Goal: Task Accomplishment & Management: Manage account settings

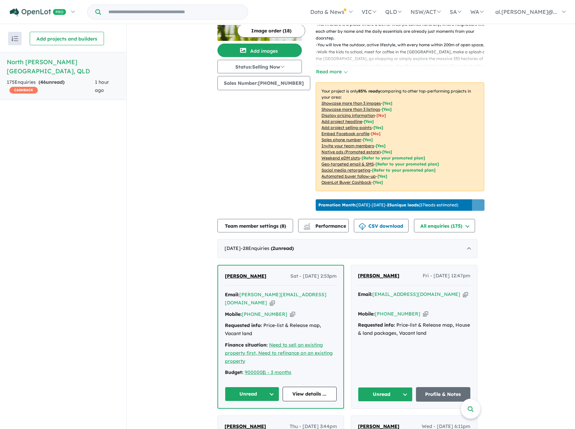
scroll to position [135, 0]
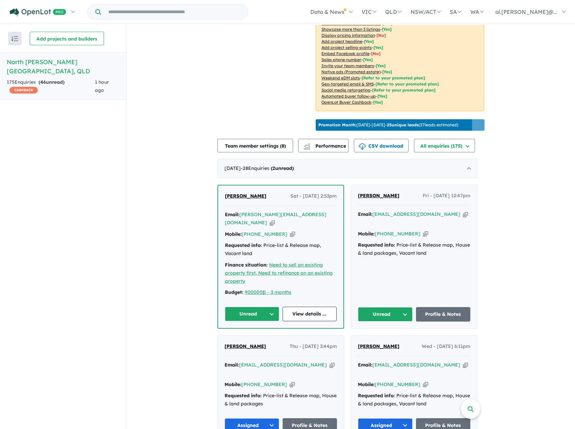
click at [267, 306] on button "Unread" at bounding box center [252, 313] width 54 height 15
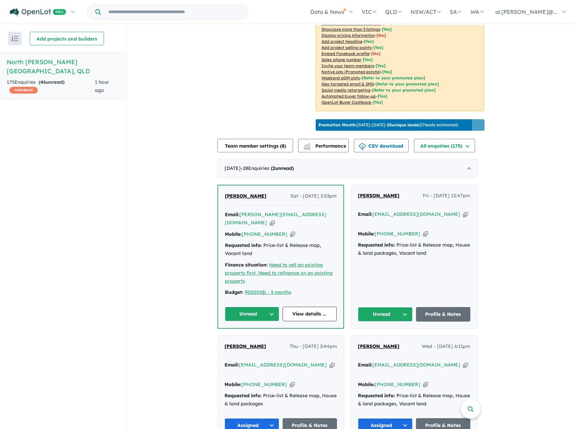
click at [261, 306] on button "Unread" at bounding box center [252, 313] width 54 height 15
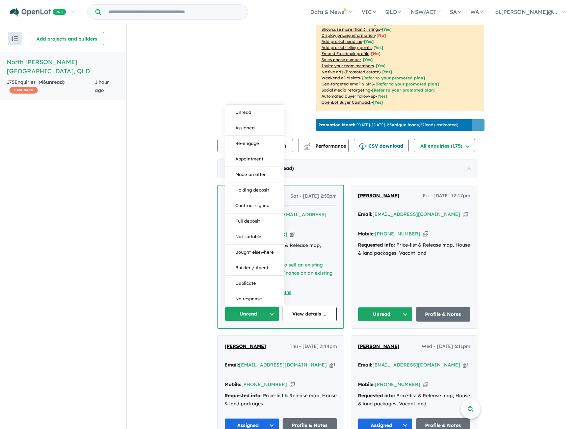
drag, startPoint x: 247, startPoint y: 114, endPoint x: 337, endPoint y: 201, distance: 125.3
click at [248, 120] on button "Assigned" at bounding box center [254, 128] width 59 height 16
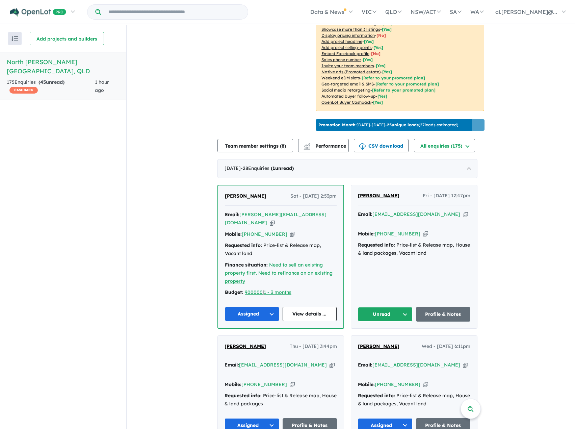
click at [390, 307] on button "Unread" at bounding box center [385, 314] width 55 height 15
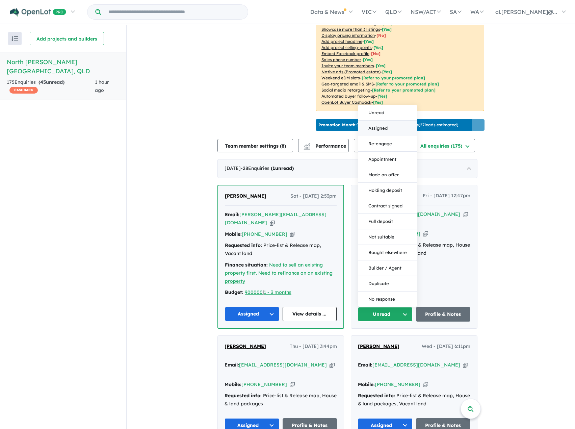
click at [389, 121] on button "Assigned" at bounding box center [387, 129] width 59 height 16
